Goal: Task Accomplishment & Management: Use online tool/utility

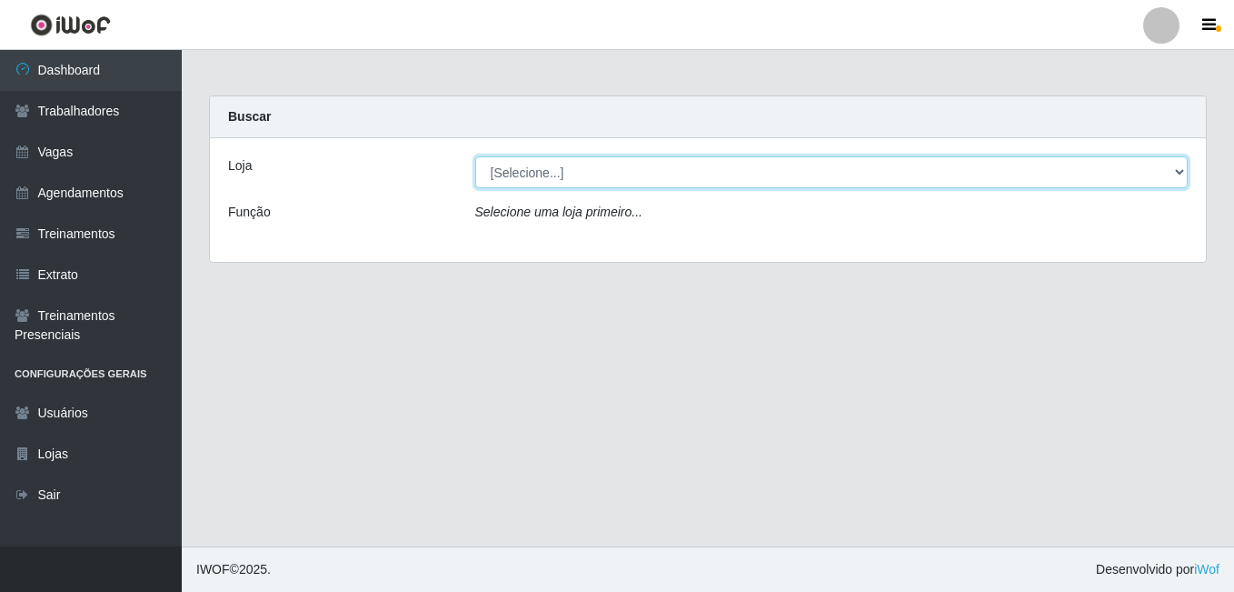
click at [1176, 168] on select "[Selecione...] [GEOGRAPHIC_DATA] - [DATE][GEOGRAPHIC_DATA]" at bounding box center [831, 172] width 713 height 32
select select "471"
click at [475, 156] on select "[Selecione...] [GEOGRAPHIC_DATA] - [DATE][GEOGRAPHIC_DATA]" at bounding box center [831, 172] width 713 height 32
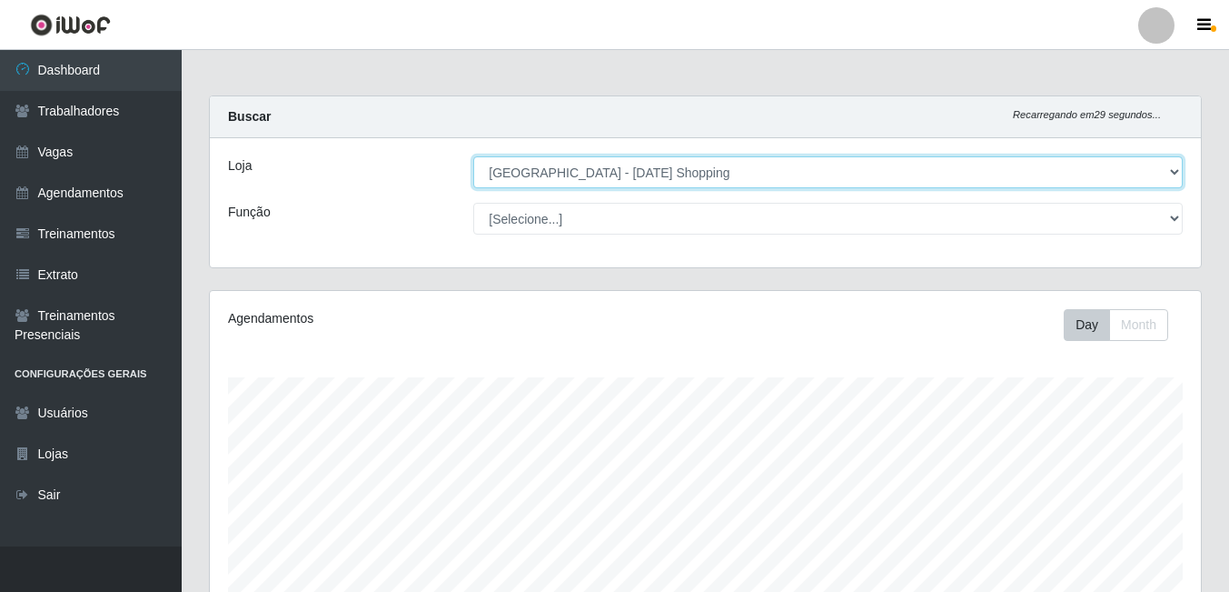
scroll to position [377, 991]
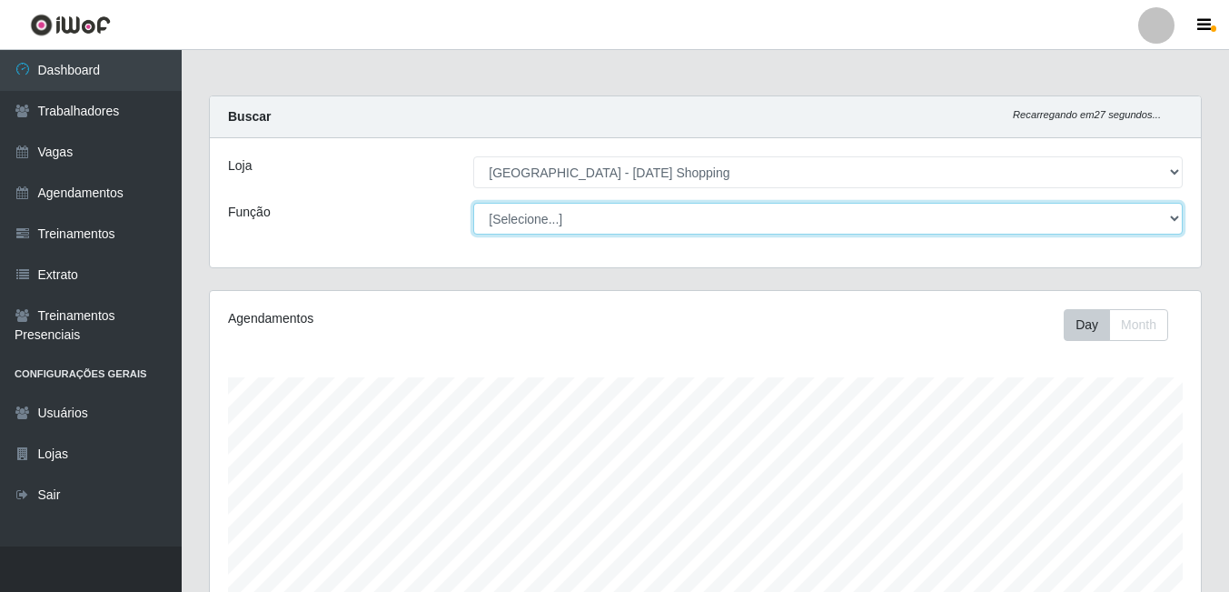
click at [1179, 220] on select "[Selecione...] ASG ASG + ASG ++ Assistente de [PERSON_NAME] Assistente de [PERS…" at bounding box center [828, 219] width 710 height 32
click at [473, 203] on select "[Selecione...] ASG ASG + ASG ++ Assistente de [PERSON_NAME] Assistente de [PERS…" at bounding box center [828, 219] width 710 height 32
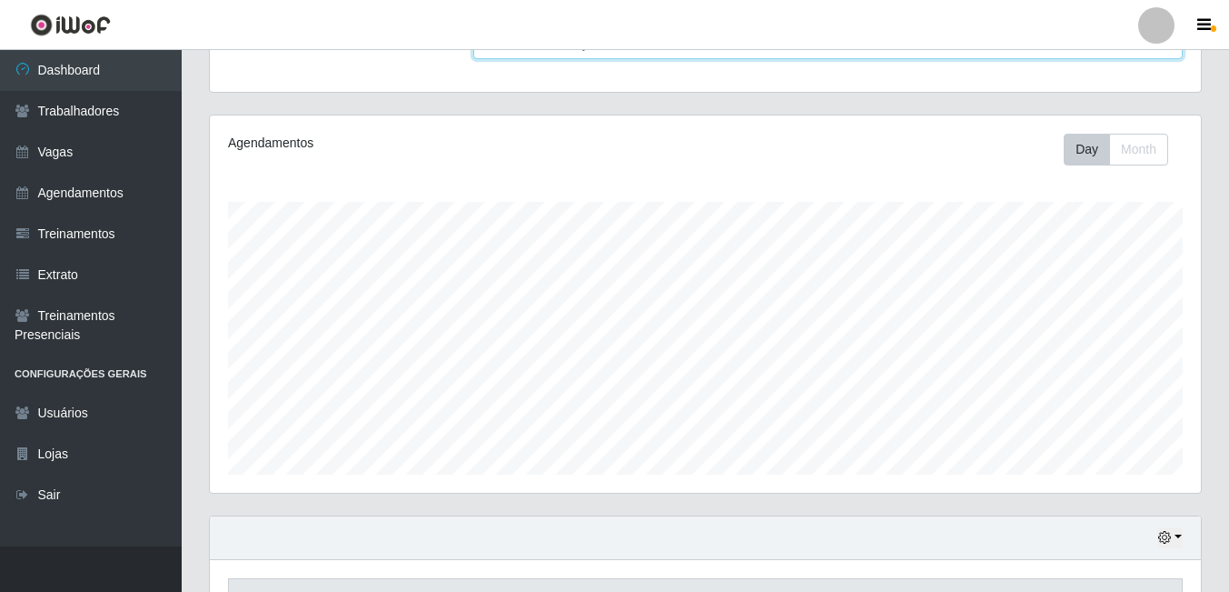
scroll to position [19, 0]
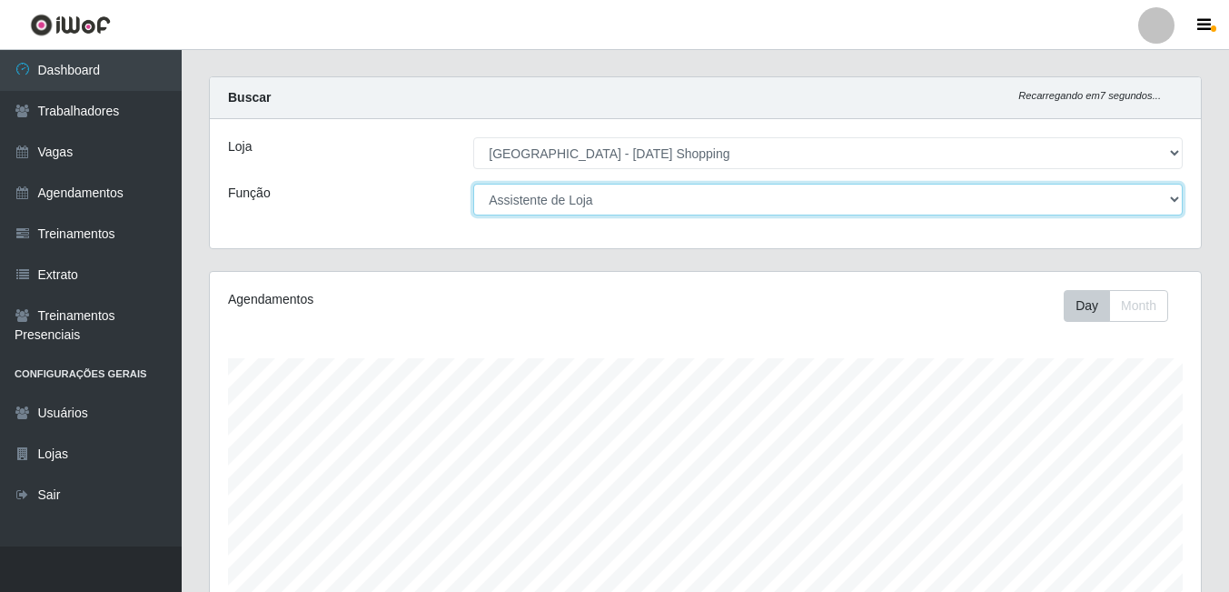
click at [1180, 204] on select "[Selecione...] ASG ASG + ASG ++ Assistente de [PERSON_NAME] Assistente de [PERS…" at bounding box center [828, 200] width 710 height 32
click at [473, 184] on select "[Selecione...] ASG ASG + ASG ++ Assistente de [PERSON_NAME] Assistente de [PERS…" at bounding box center [828, 200] width 710 height 32
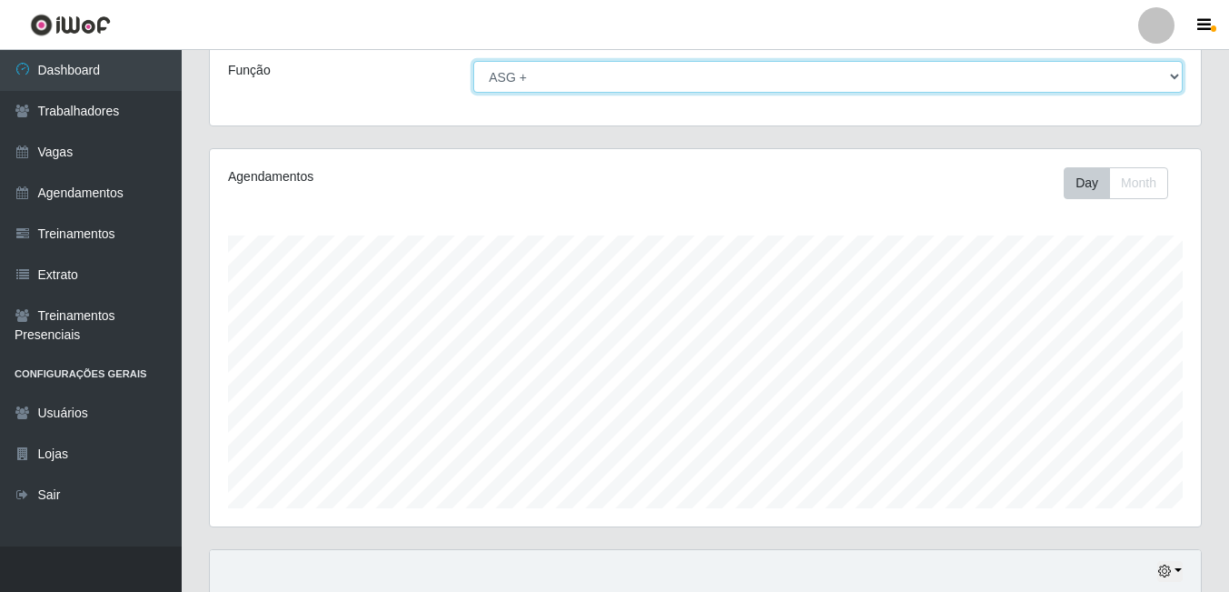
scroll to position [110, 0]
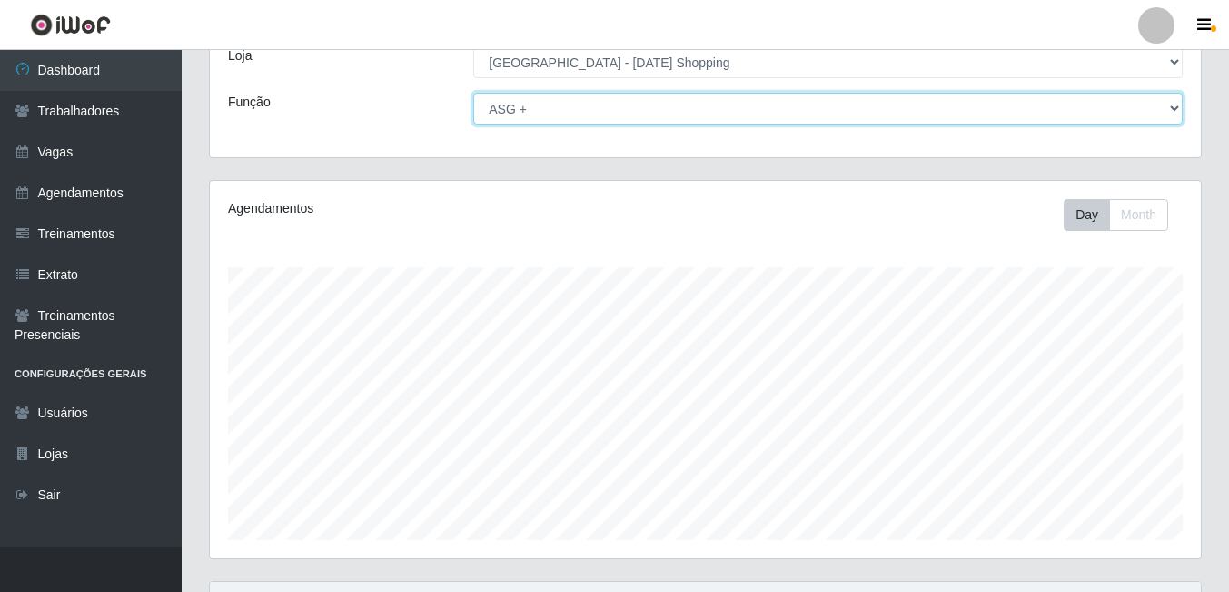
click at [1176, 111] on select "[Selecione...] ASG ASG + ASG ++ Assistente de [PERSON_NAME] Assistente de [PERS…" at bounding box center [828, 109] width 710 height 32
select select "149"
click at [473, 93] on select "[Selecione...] ASG ASG + ASG ++ Assistente de [PERSON_NAME] Assistente de [PERS…" at bounding box center [828, 109] width 710 height 32
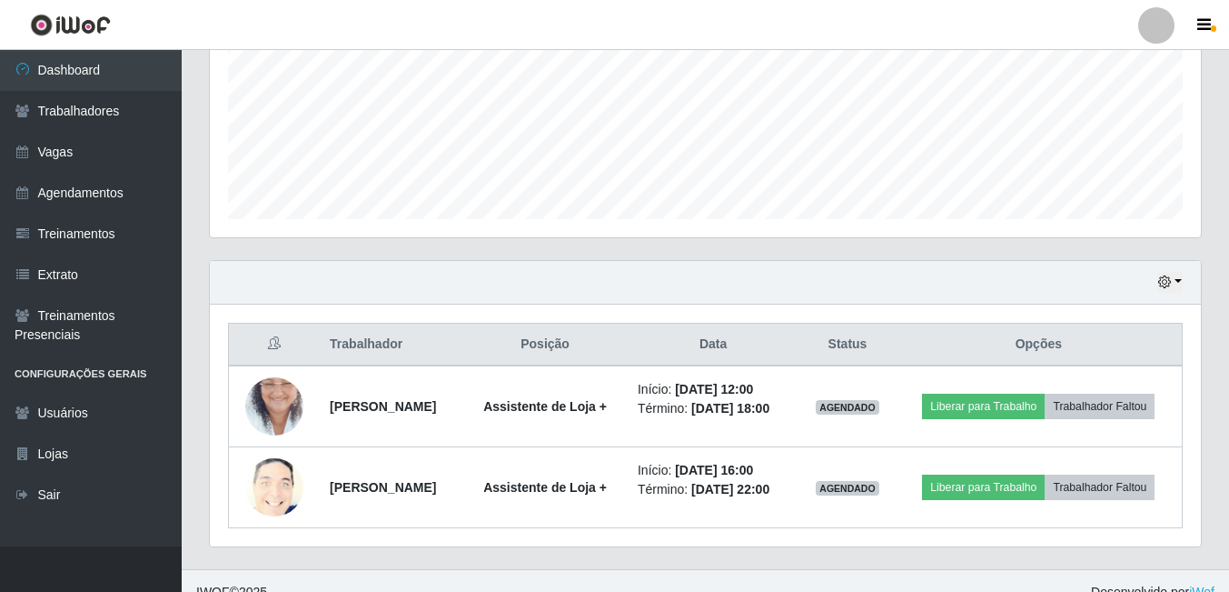
scroll to position [453, 0]
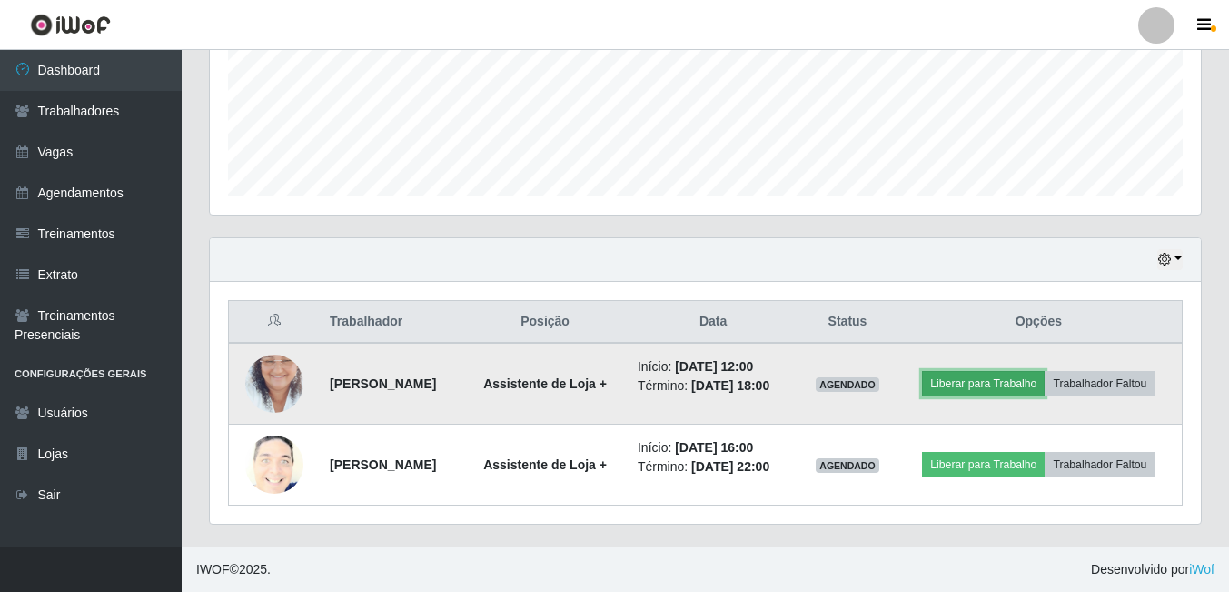
click at [981, 381] on button "Liberar para Trabalho" at bounding box center [983, 383] width 123 height 25
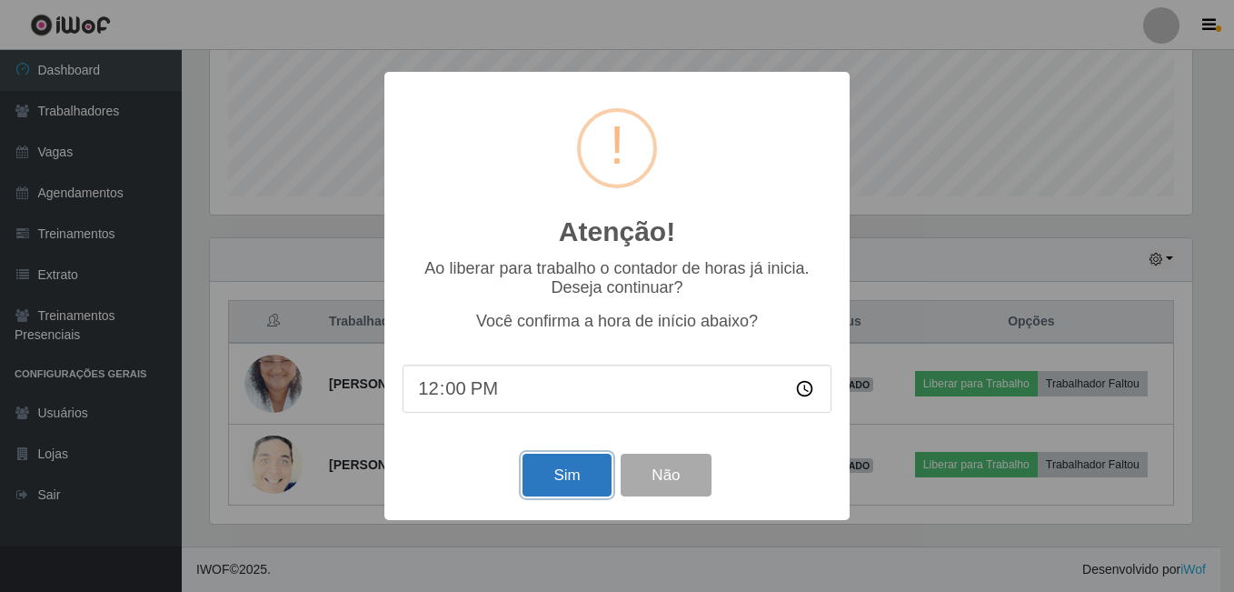
click at [579, 492] on button "Sim" at bounding box center [566, 474] width 88 height 43
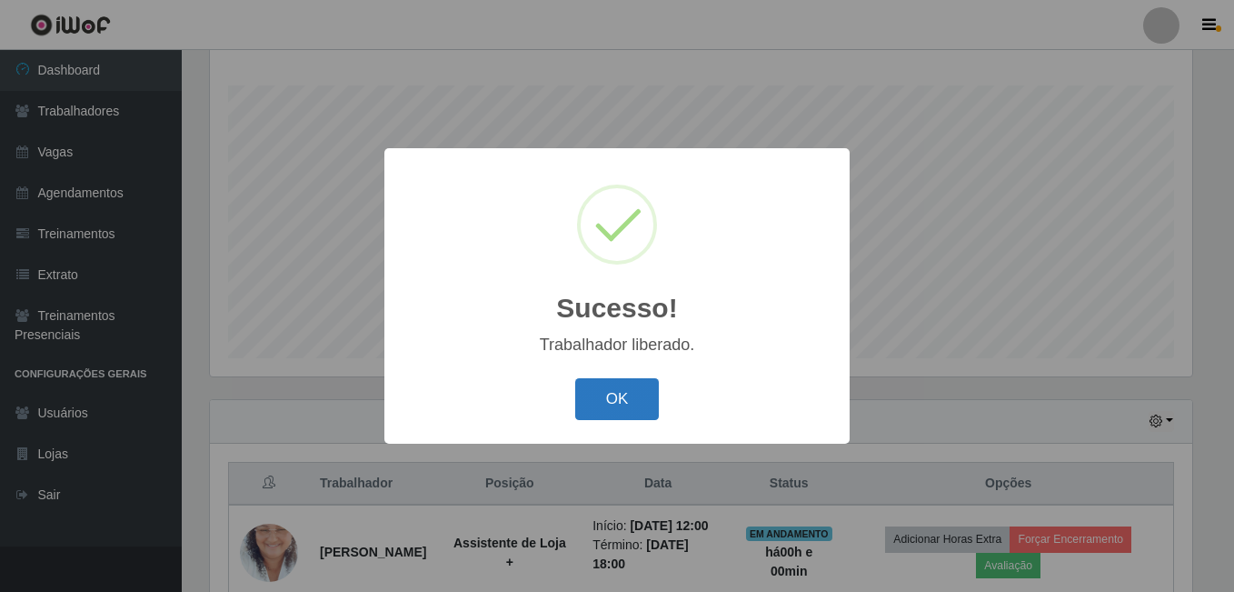
click at [628, 407] on button "OK" at bounding box center [617, 399] width 85 height 43
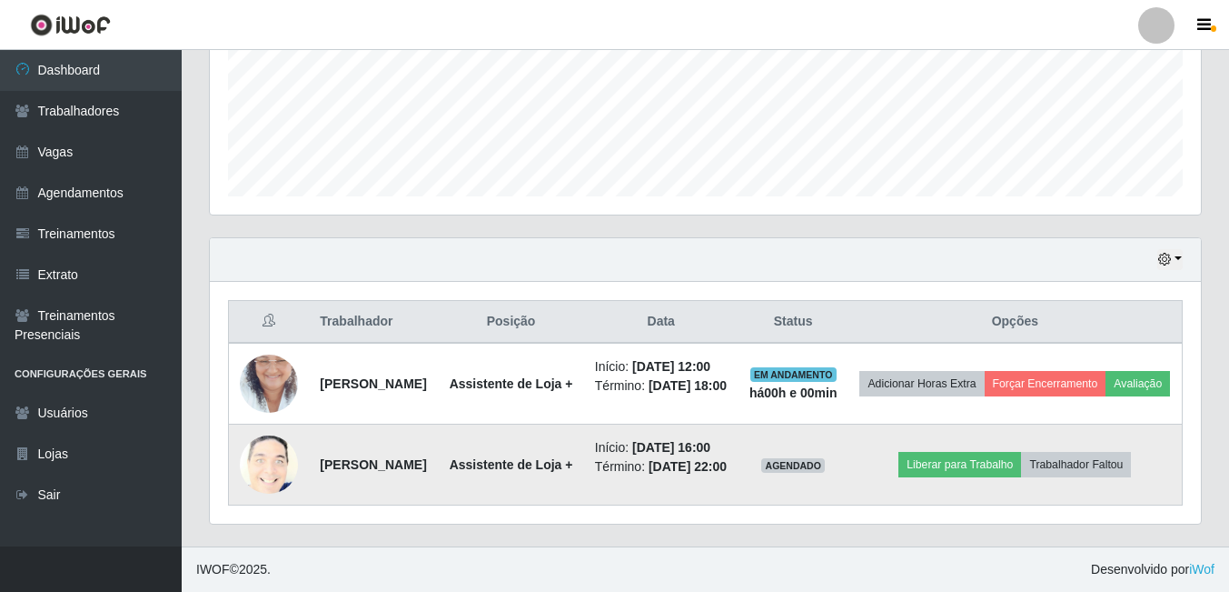
scroll to position [519, 0]
